Goal: Task Accomplishment & Management: Use online tool/utility

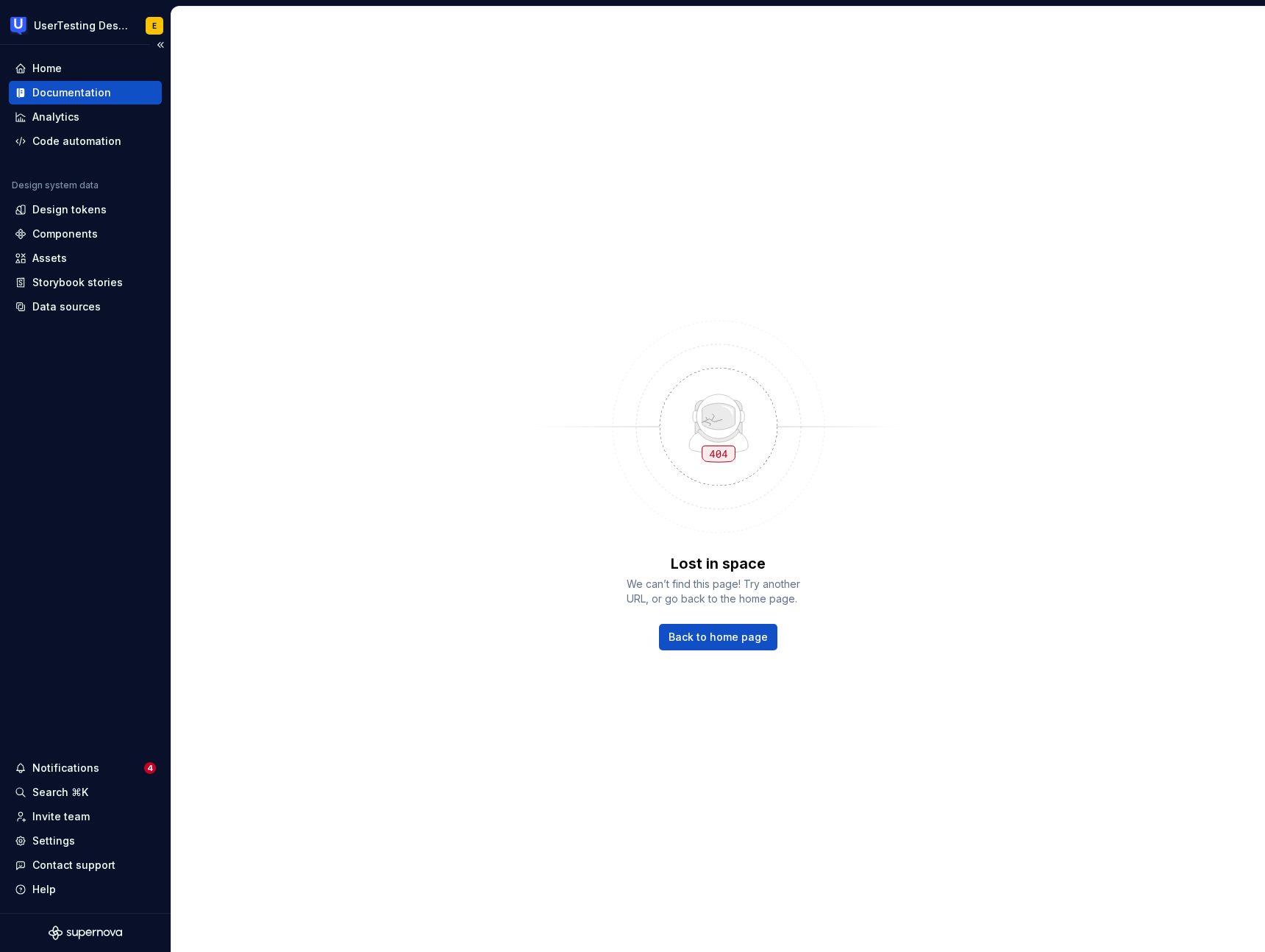
click at [101, 96] on div "Documentation" at bounding box center [71, 93] width 79 height 15
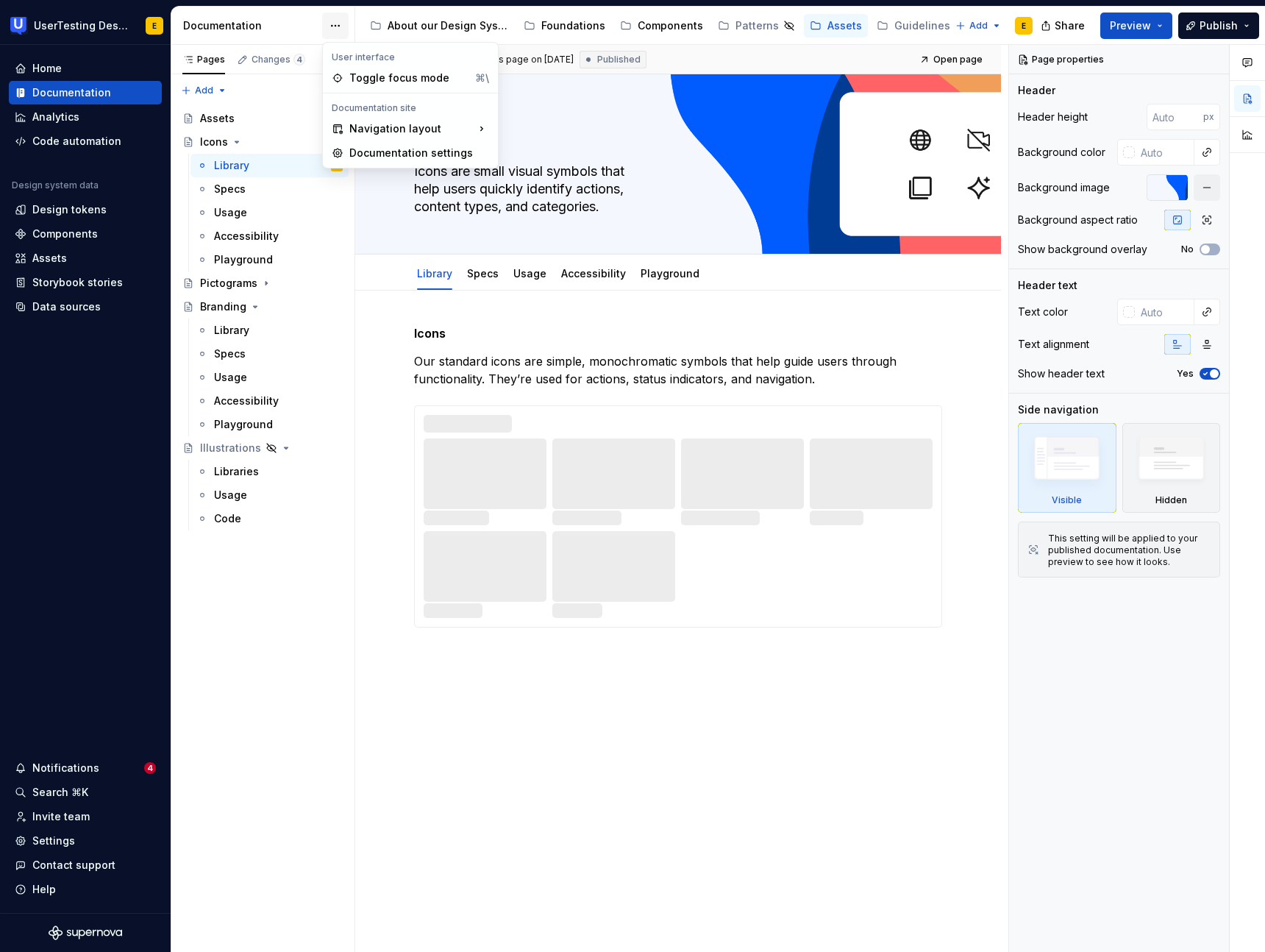
click at [338, 25] on html "UserTesting Design System E Home Documentation Analytics Code automation Design…" at bounding box center [632, 476] width 1265 height 952
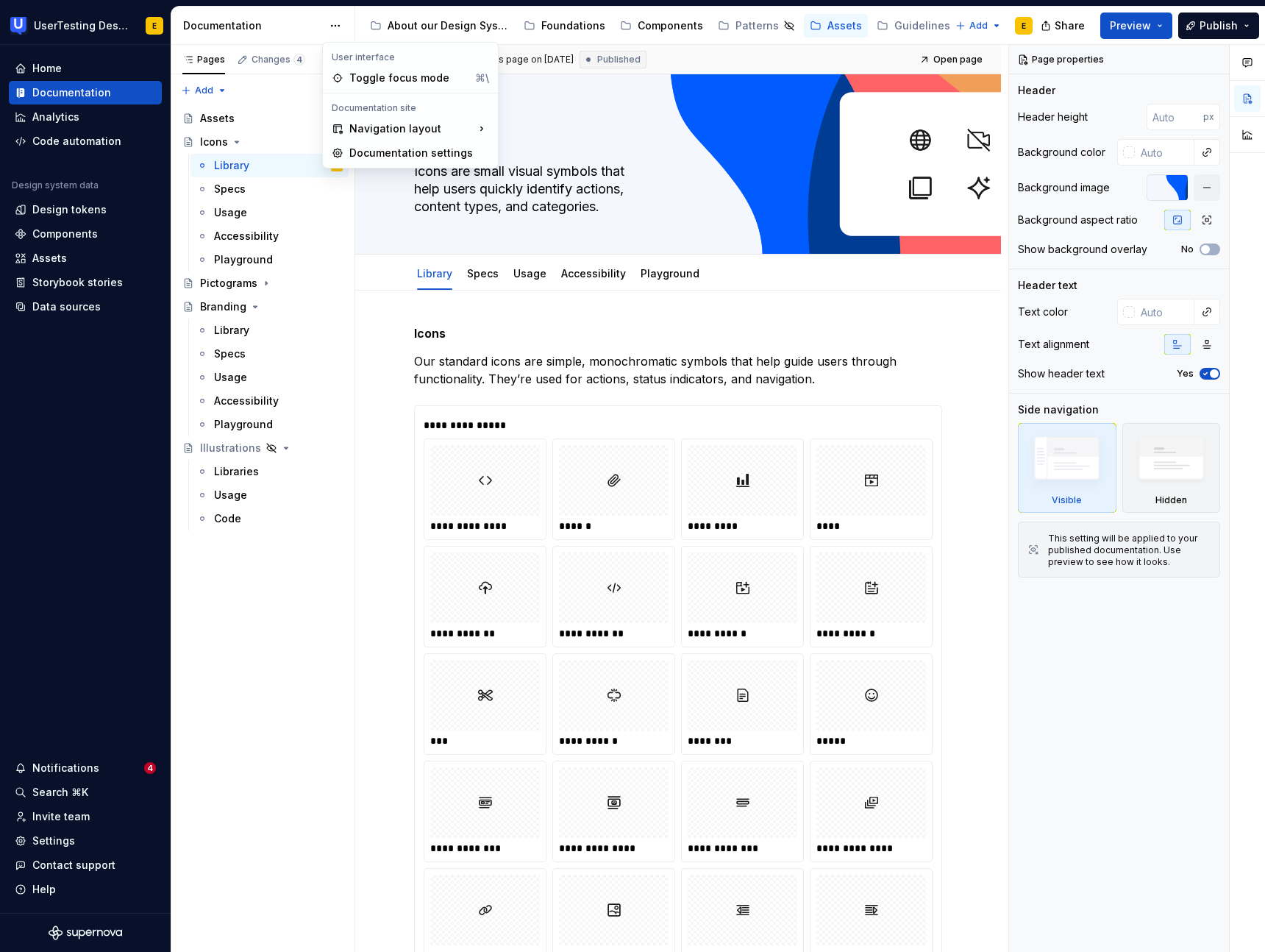
click at [1158, 24] on html "UserTesting Design System E Home Documentation Analytics Code automation Design…" at bounding box center [632, 476] width 1265 height 952
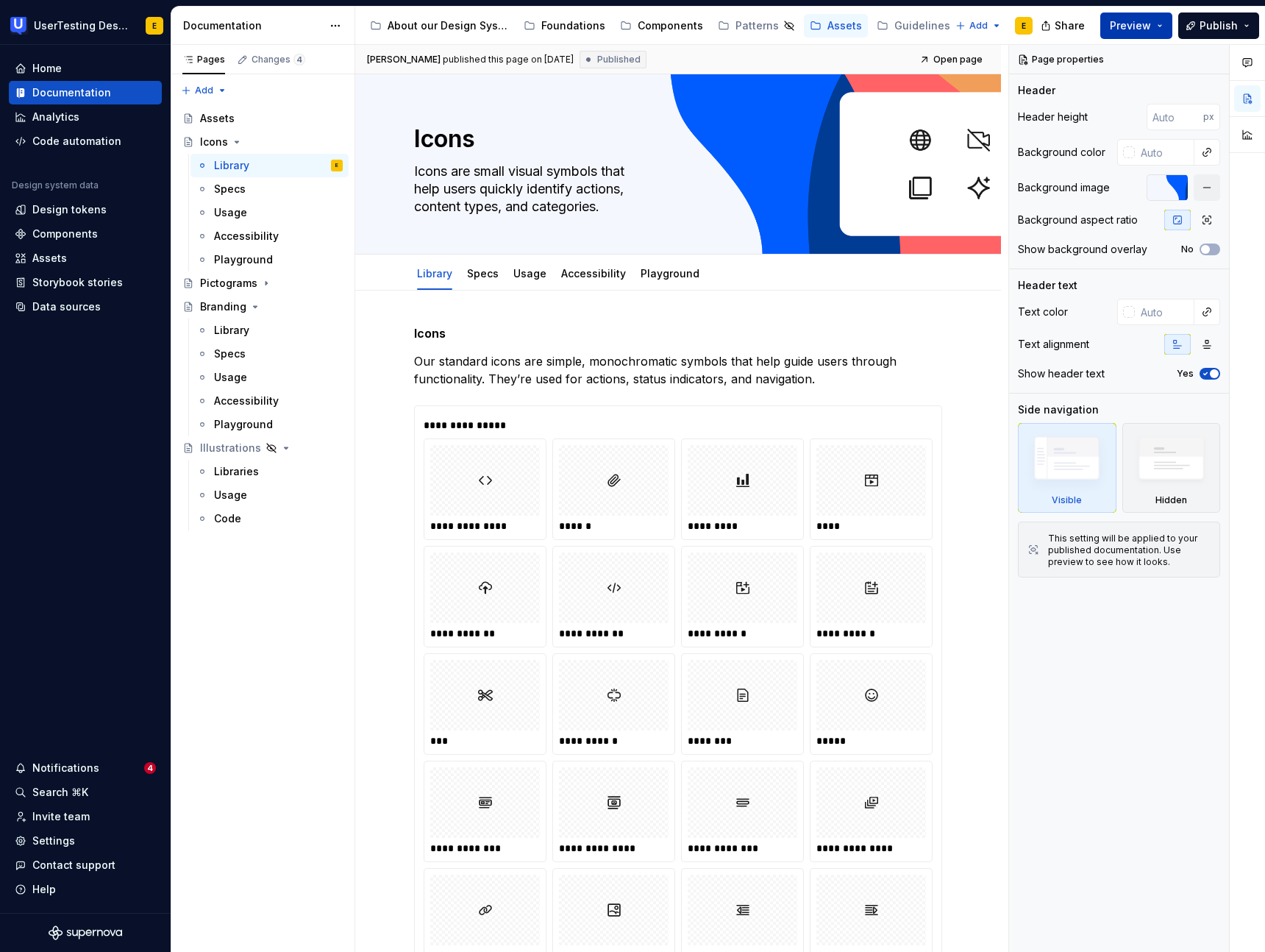
click at [1162, 27] on button "Preview" at bounding box center [1136, 25] width 72 height 26
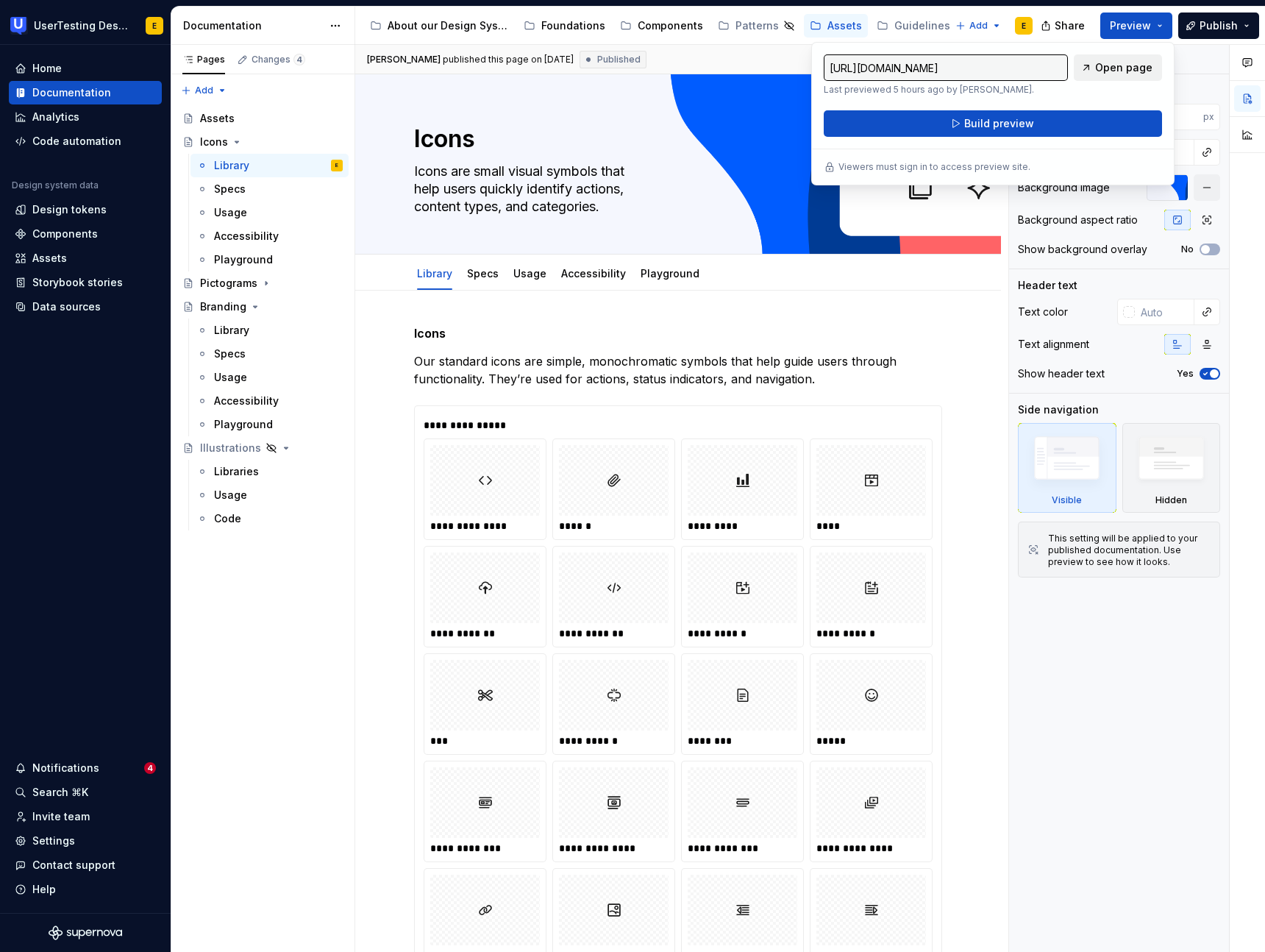
click at [1127, 62] on span "Open page" at bounding box center [1124, 68] width 58 height 15
type textarea "*"
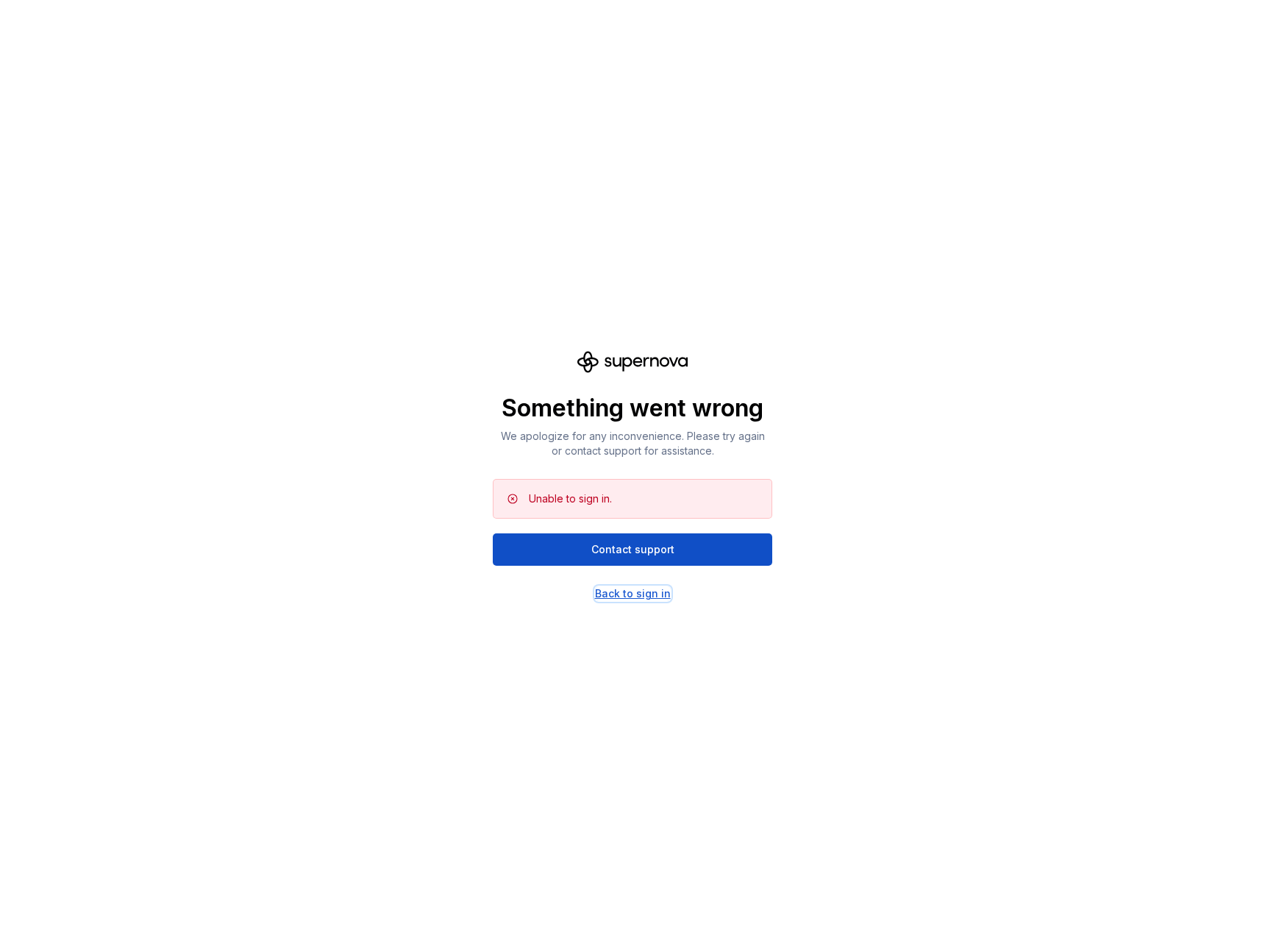
click at [638, 591] on div "Back to sign in" at bounding box center [632, 594] width 76 height 15
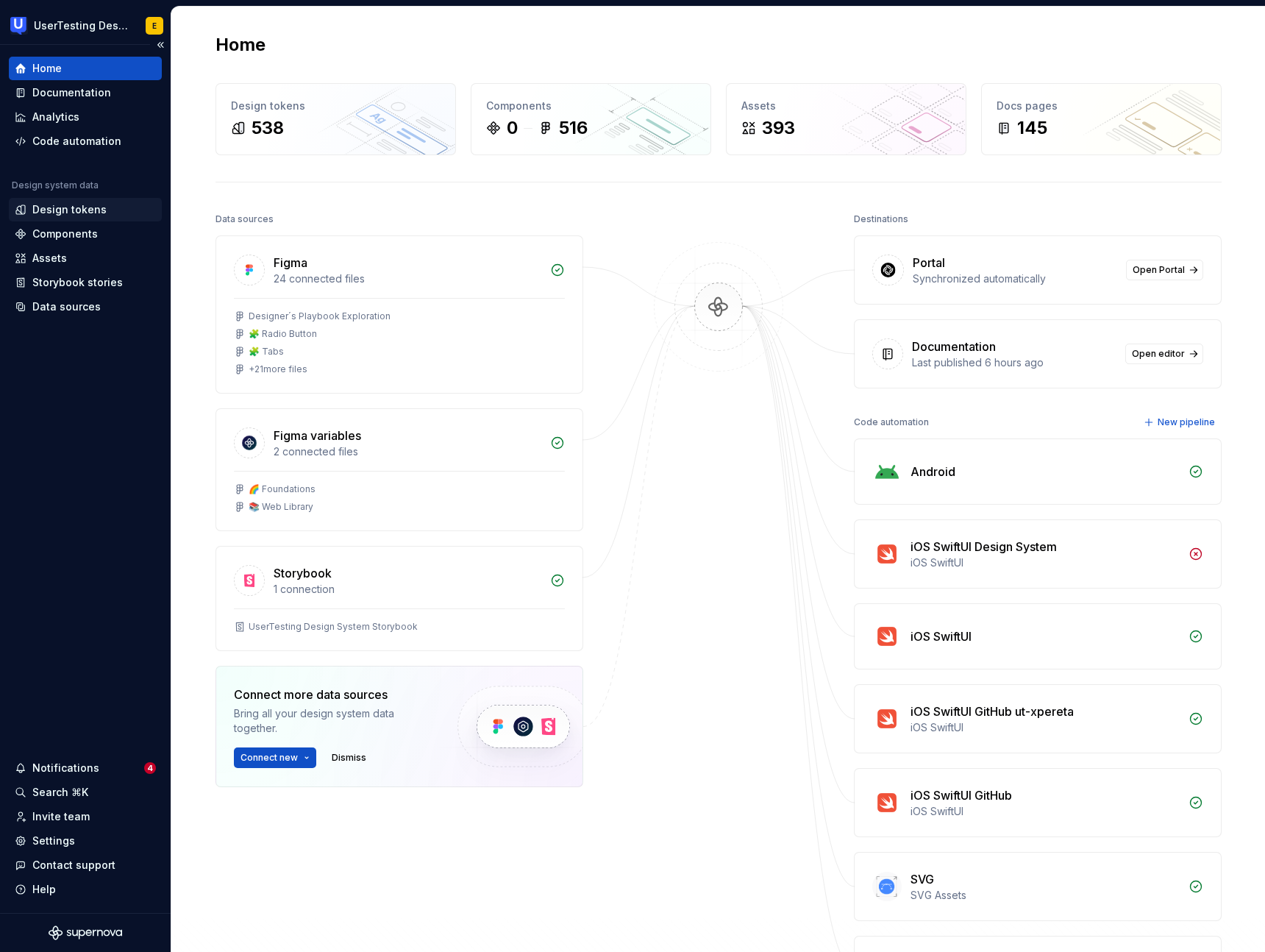
click at [79, 210] on div "Design tokens" at bounding box center [69, 210] width 74 height 15
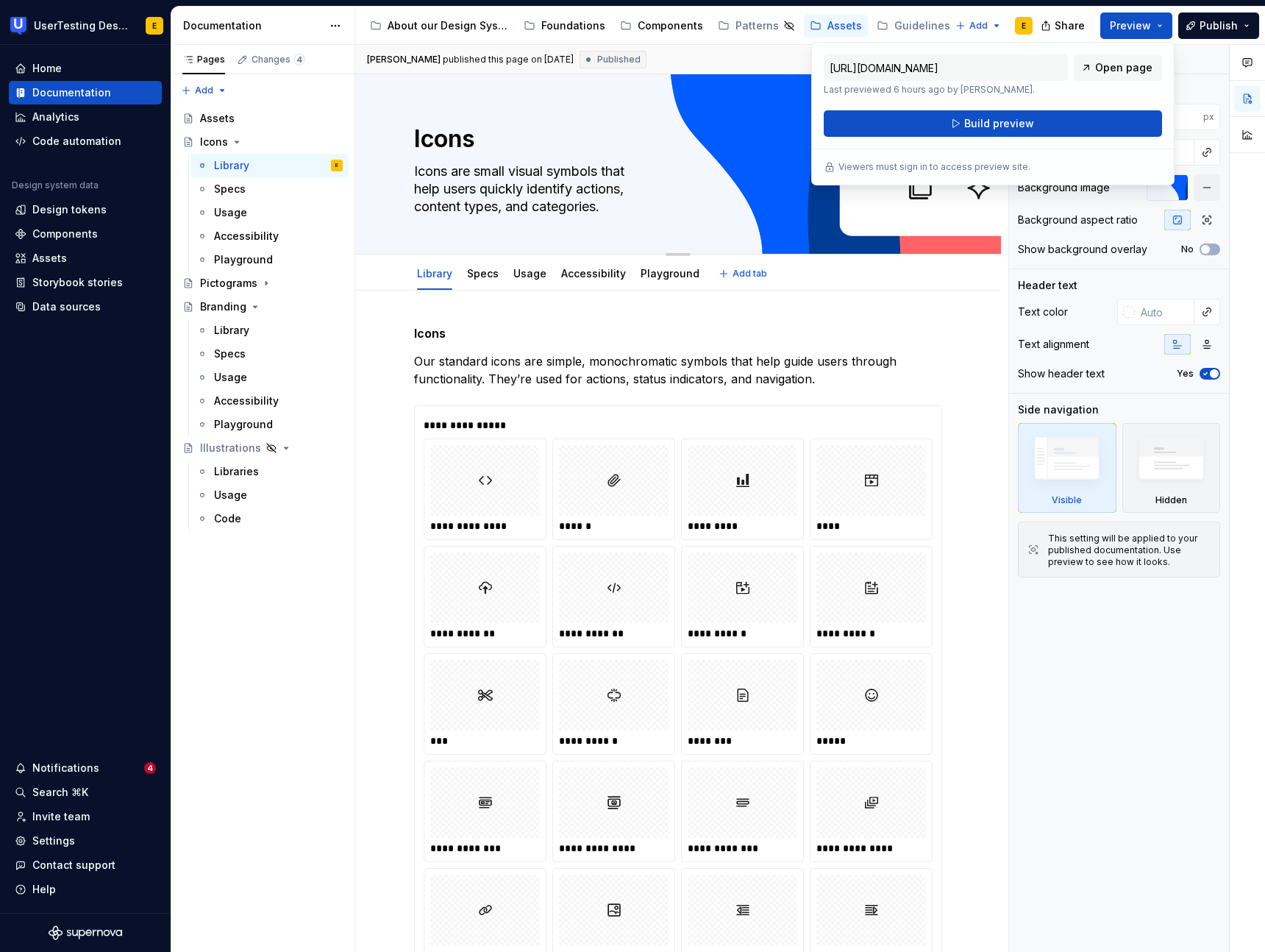
click at [416, 107] on div "Edit header" at bounding box center [672, 99] width 634 height 26
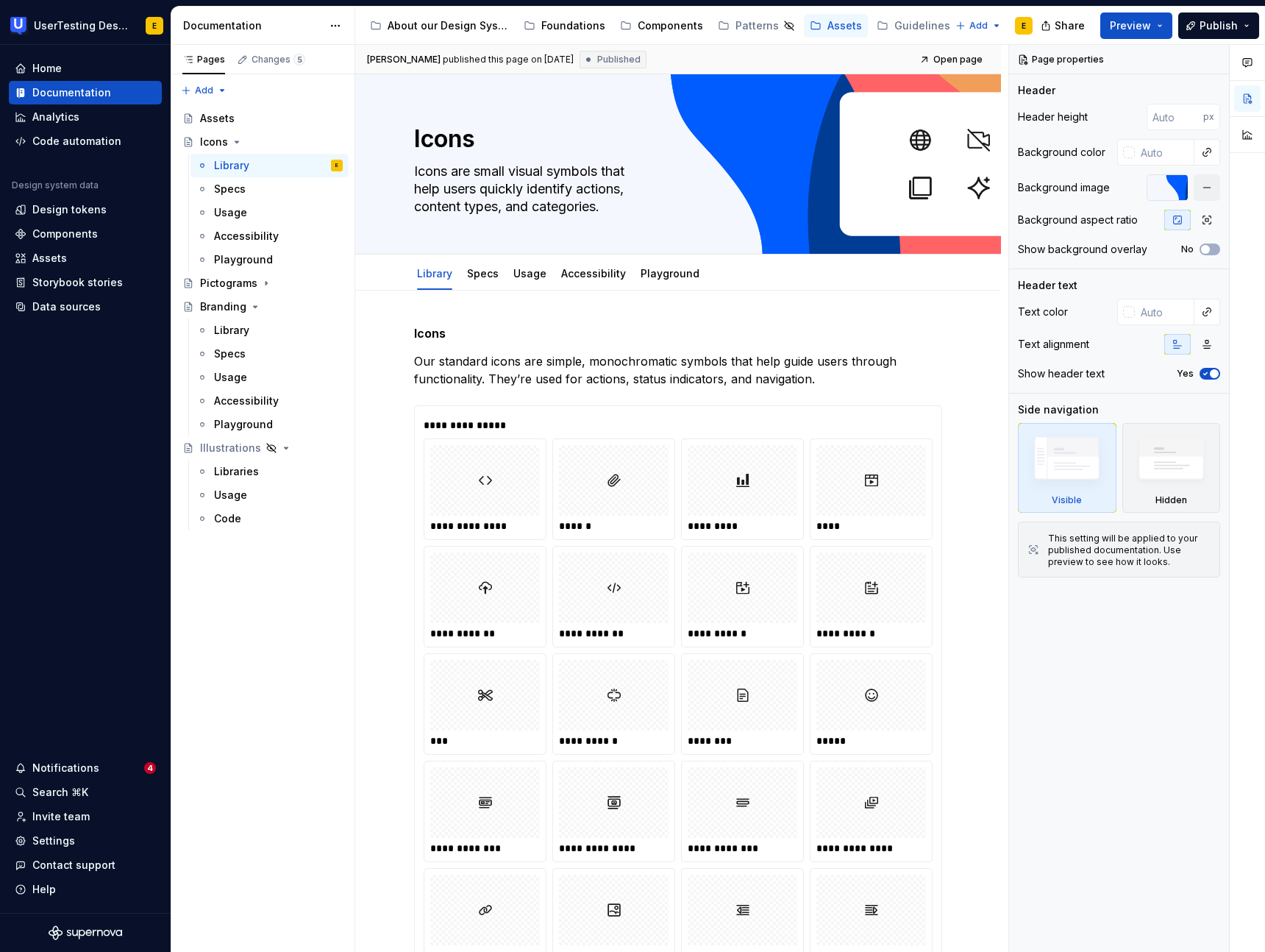
type textarea "*"
